Goal: Task Accomplishment & Management: Use online tool/utility

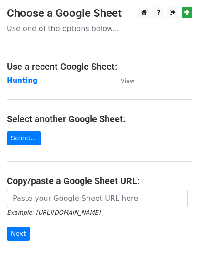
click at [18, 85] on strong "Hunting" at bounding box center [22, 81] width 31 height 8
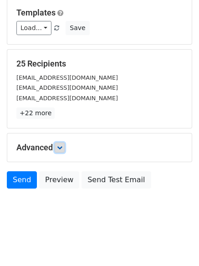
click at [62, 149] on icon at bounding box center [59, 147] width 5 height 5
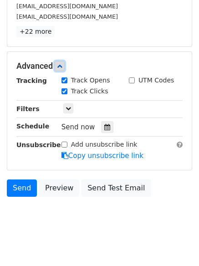
scroll to position [174, 0]
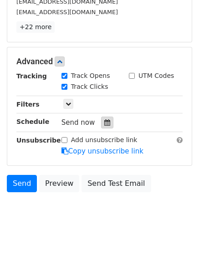
click at [102, 128] on div at bounding box center [107, 123] width 12 height 12
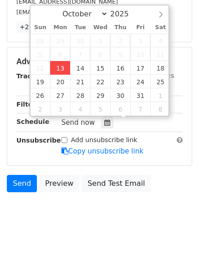
type input "2025-10-13 12:00"
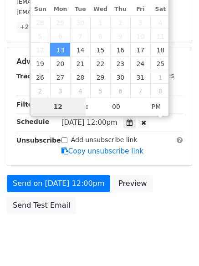
scroll to position [163, 0]
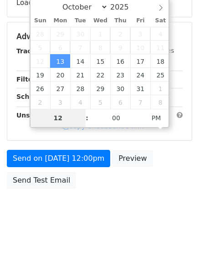
type input "4"
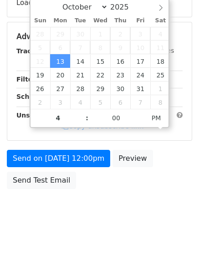
type input "2025-10-13 16:00"
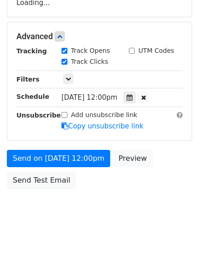
click at [117, 224] on body "New Campaign Daily emails left: 50 Google Sheet: Hunting Variables Copy/paste..…" at bounding box center [99, 37] width 199 height 386
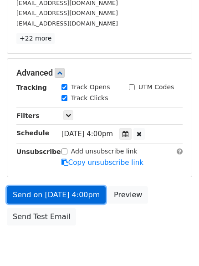
click at [66, 193] on link "Send on Oct 13 at 4:00pm" at bounding box center [56, 194] width 99 height 17
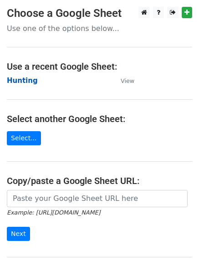
click at [18, 81] on strong "Hunting" at bounding box center [22, 81] width 31 height 8
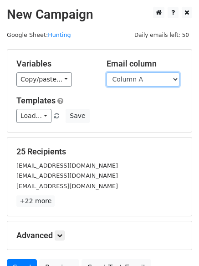
click at [139, 82] on select "Column A Column B Column C Column D Column E Column F" at bounding box center [143, 79] width 73 height 14
select select "Column B"
click at [107, 72] on select "Column A Column B Column C Column D Column E Column F" at bounding box center [143, 79] width 73 height 14
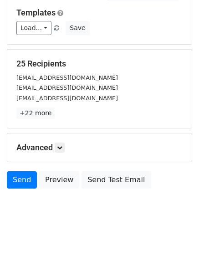
scroll to position [51, 0]
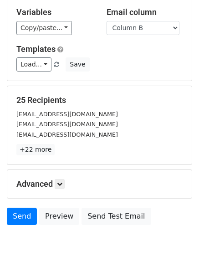
click at [58, 170] on div "Advanced Tracking Track Opens UTM Codes Track Clicks Filters Only include sprea…" at bounding box center [99, 184] width 184 height 28
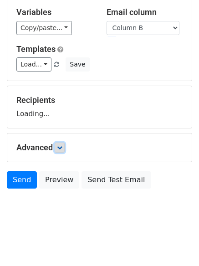
click at [61, 148] on icon at bounding box center [59, 147] width 5 height 5
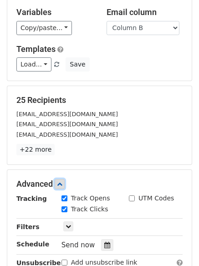
scroll to position [177, 0]
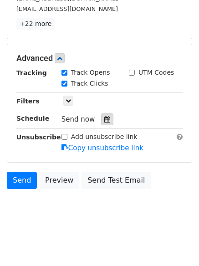
click at [105, 115] on div at bounding box center [107, 119] width 12 height 12
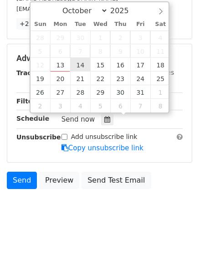
type input "2025-10-14 12:00"
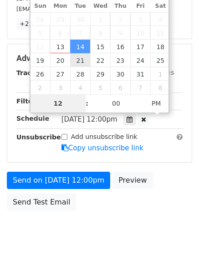
scroll to position [163, 0]
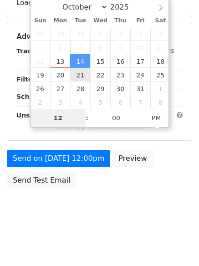
type input "5"
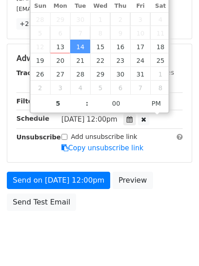
type input "2025-10-14 17:00"
click at [91, 230] on body "New Campaign Daily emails left: 50 Google Sheet: Hunting Variables Copy/paste..…" at bounding box center [99, 41] width 199 height 422
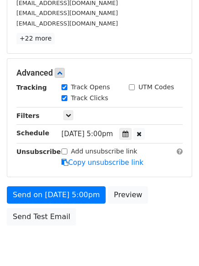
scroll to position [177, 0]
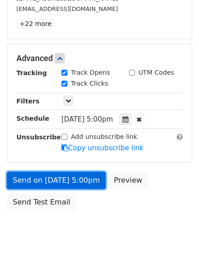
click at [59, 180] on link "Send on Oct 14 at 5:00pm" at bounding box center [56, 180] width 99 height 17
click at [57, 176] on link "Send on Oct 14 at 5:00pm" at bounding box center [56, 180] width 99 height 17
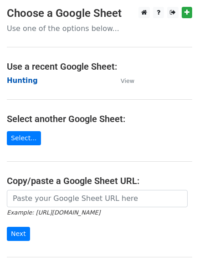
click at [15, 77] on strong "Hunting" at bounding box center [22, 81] width 31 height 8
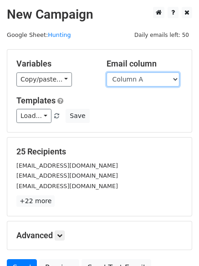
click at [136, 84] on select "Column A Column B Column C Column D Column E Column F" at bounding box center [143, 79] width 73 height 14
click at [107, 72] on select "Column A Column B Column C Column D Column E Column F" at bounding box center [143, 79] width 73 height 14
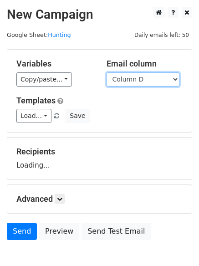
click at [128, 79] on select "Column A Column B Column C Column D Column E Column F" at bounding box center [143, 79] width 73 height 14
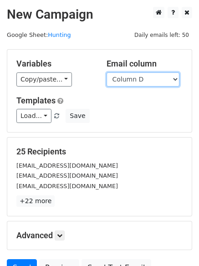
select select "Column C"
click at [107, 72] on select "Column A Column B Column C Column D Column E Column F" at bounding box center [143, 79] width 73 height 14
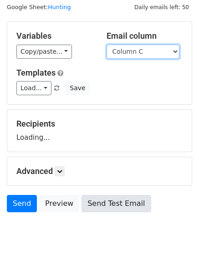
scroll to position [51, 0]
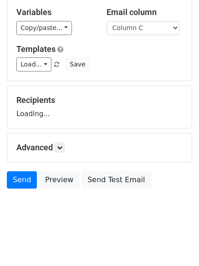
click at [67, 149] on form "Variables Copy/paste... {{Column A}} {{Column B}} {{Column C}} {{Column D}} {{C…" at bounding box center [99, 95] width 185 height 195
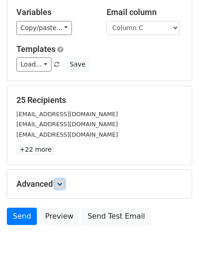
click at [61, 182] on icon at bounding box center [59, 183] width 5 height 5
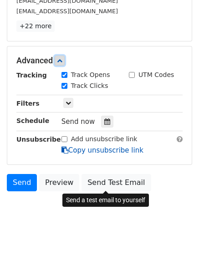
scroll to position [177, 0]
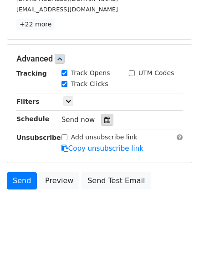
click at [107, 119] on div at bounding box center [107, 120] width 12 height 12
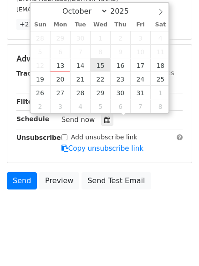
type input "2025-10-15 12:00"
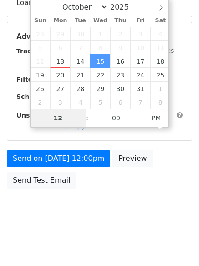
type input "6"
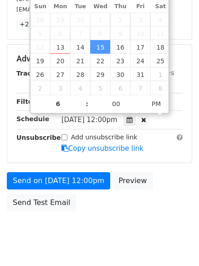
type input "2025-10-15 18:00"
click at [77, 241] on body "New Campaign Daily emails left: 50 Google Sheet: Hunting Variables Copy/paste..…" at bounding box center [99, 41] width 199 height 422
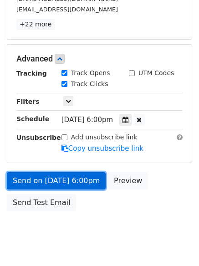
click at [65, 184] on link "Send on Oct 15 at 6:00pm" at bounding box center [56, 180] width 99 height 17
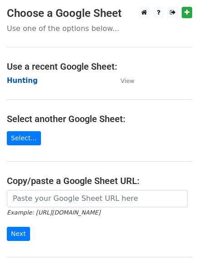
click at [24, 81] on strong "Hunting" at bounding box center [22, 81] width 31 height 8
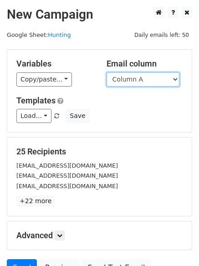
drag, startPoint x: 0, startPoint y: 0, endPoint x: 126, endPoint y: 84, distance: 151.5
click at [126, 84] on select "Column A Column B Column C Column D Column E Column F" at bounding box center [143, 79] width 73 height 14
select select "Column D"
click at [107, 72] on select "Column A Column B Column C Column D Column E Column F" at bounding box center [143, 79] width 73 height 14
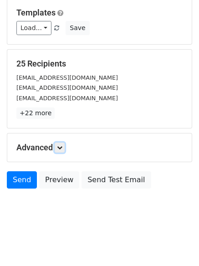
click at [62, 147] on icon at bounding box center [59, 147] width 5 height 5
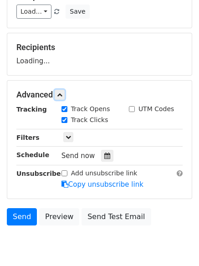
scroll to position [132, 0]
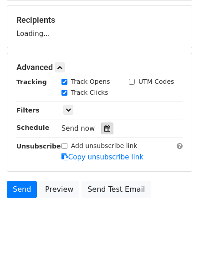
click at [104, 127] on icon at bounding box center [107, 128] width 6 height 6
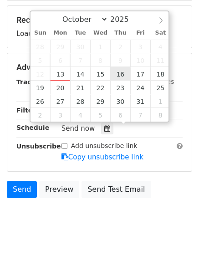
type input "2025-10-16 12:00"
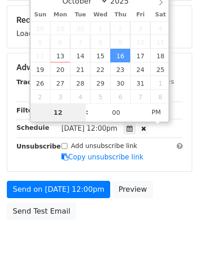
type input "7"
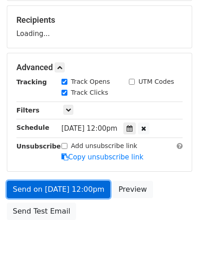
type input "2025-10-16 19:00"
click at [64, 187] on link "Send on Oct 16 at 12:00pm" at bounding box center [58, 189] width 103 height 17
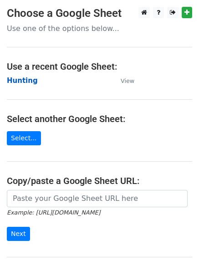
click at [22, 78] on strong "Hunting" at bounding box center [22, 81] width 31 height 8
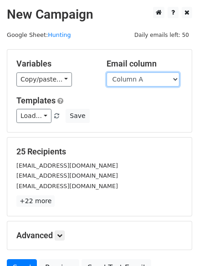
click at [131, 80] on select "Column A Column B Column C Column D Column E Column F" at bounding box center [143, 79] width 73 height 14
select select "Column E"
click at [107, 72] on select "Column A Column B Column C Column D Column E Column F" at bounding box center [143, 79] width 73 height 14
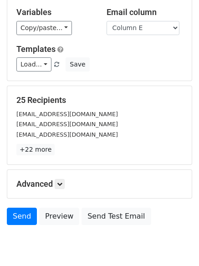
click at [69, 179] on h5 "Advanced" at bounding box center [99, 184] width 166 height 10
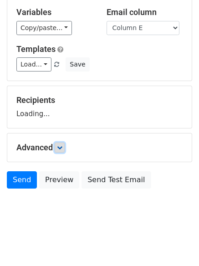
click at [65, 145] on link at bounding box center [60, 148] width 10 height 10
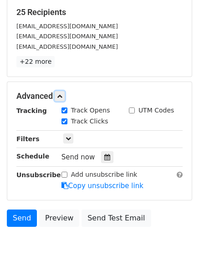
scroll to position [140, 0]
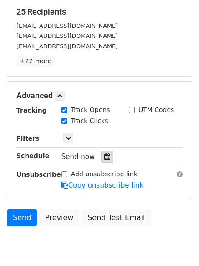
click at [107, 155] on div at bounding box center [107, 157] width 12 height 12
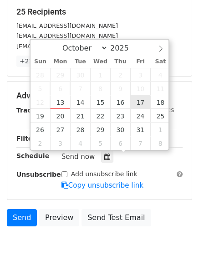
type input "2025-10-17 12:00"
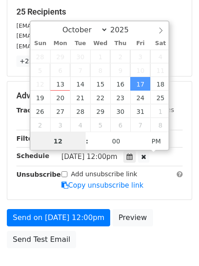
scroll to position [0, 0]
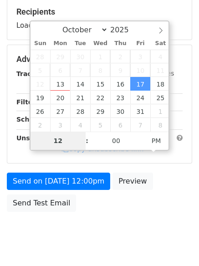
type input "8"
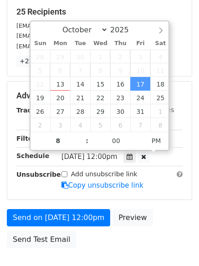
type input "2025-10-17 20:00"
click at [99, 251] on div "Send on Oct 17 at 12:00pm Preview Send Test Email" at bounding box center [99, 231] width 199 height 44
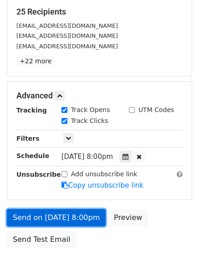
click at [71, 212] on link "Send on Oct 17 at 8:00pm" at bounding box center [56, 217] width 99 height 17
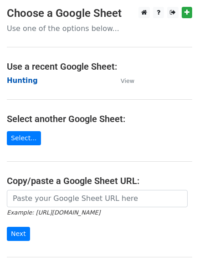
click at [21, 77] on strong "Hunting" at bounding box center [22, 81] width 31 height 8
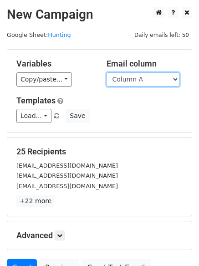
click at [140, 84] on select "Column A Column B Column C Column D Column E Column F" at bounding box center [143, 79] width 73 height 14
select select "Column F"
click at [107, 72] on select "Column A Column B Column C Column D Column E Column F" at bounding box center [143, 79] width 73 height 14
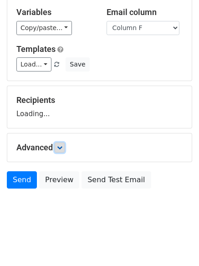
click at [58, 151] on link at bounding box center [60, 148] width 10 height 10
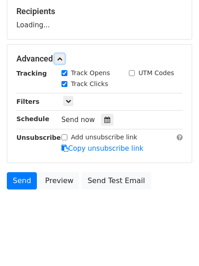
scroll to position [141, 0]
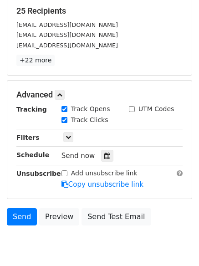
click at [109, 156] on div "Send now" at bounding box center [114, 156] width 107 height 12
click at [104, 156] on icon at bounding box center [107, 156] width 6 height 6
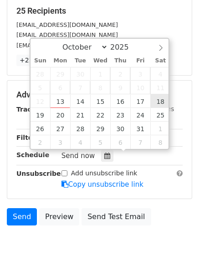
type input "[DATE] 12:00"
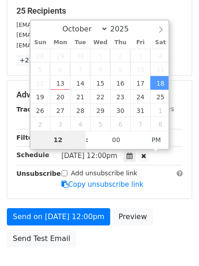
type input "9"
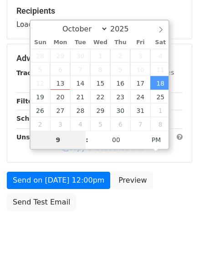
scroll to position [163, 0]
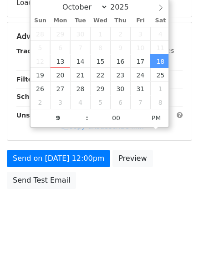
type input "[DATE] 21:00"
click at [105, 209] on body "New Campaign Daily emails left: 50 Google Sheet: Hunting Variables Copy/paste..…" at bounding box center [99, 37] width 199 height 386
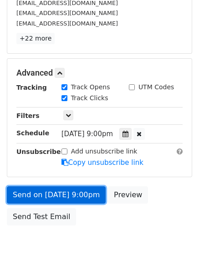
click at [62, 192] on link "Send on [DATE] 9:00pm" at bounding box center [56, 194] width 99 height 17
